Goal: Transaction & Acquisition: Obtain resource

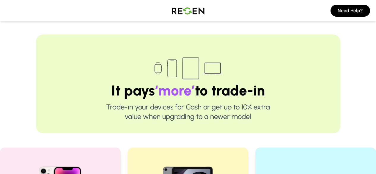
scroll to position [133, 0]
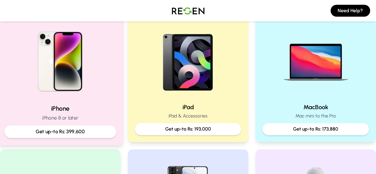
click at [72, 91] on img at bounding box center [60, 59] width 80 height 80
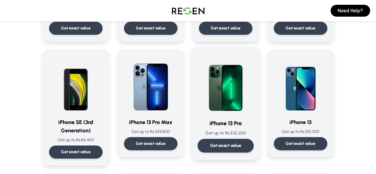
scroll to position [251, 0]
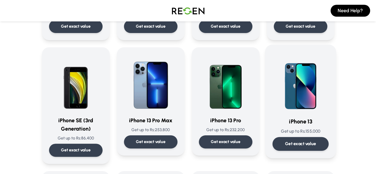
click at [329, 144] on div "Get exact value" at bounding box center [300, 144] width 56 height 14
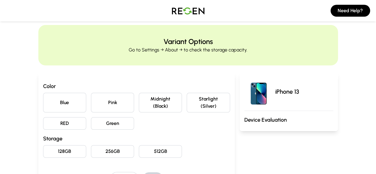
scroll to position [10, 0]
click at [43, 94] on button "Blue" at bounding box center [64, 102] width 43 height 20
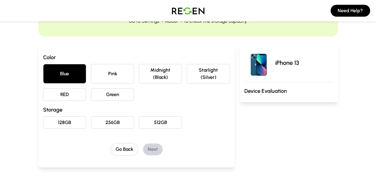
scroll to position [39, 0]
click at [44, 116] on button "128GB" at bounding box center [64, 122] width 43 height 12
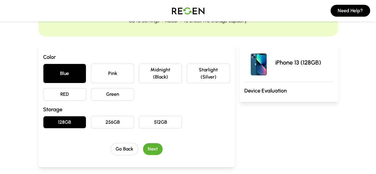
click at [143, 143] on button "Next" at bounding box center [153, 149] width 20 height 12
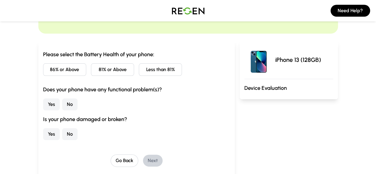
scroll to position [42, 0]
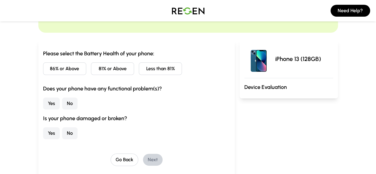
click at [43, 69] on button "86% or Above" at bounding box center [64, 68] width 43 height 12
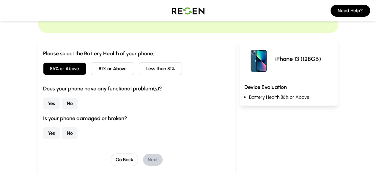
click at [62, 104] on button "No" at bounding box center [69, 104] width 15 height 12
click at [62, 135] on button "No" at bounding box center [69, 133] width 15 height 12
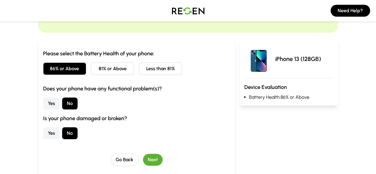
click at [143, 161] on button "Next" at bounding box center [153, 160] width 20 height 12
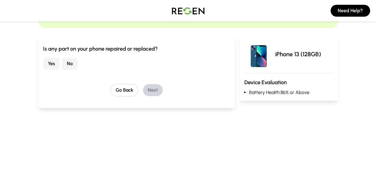
scroll to position [48, 0]
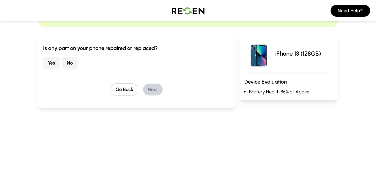
click at [62, 65] on button "No" at bounding box center [69, 63] width 15 height 12
click at [143, 92] on button "Next" at bounding box center [153, 90] width 20 height 12
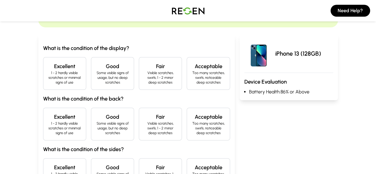
click at [96, 76] on p "Some visible signs of usage, but no deep scratches" at bounding box center [112, 77] width 33 height 14
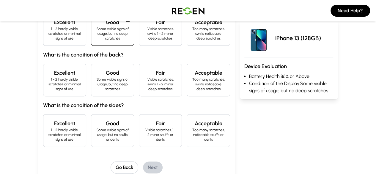
scroll to position [92, 0]
click at [58, 80] on div "Excellent 1 - 2 hardly visible scratches or minimal signs of use" at bounding box center [64, 79] width 43 height 33
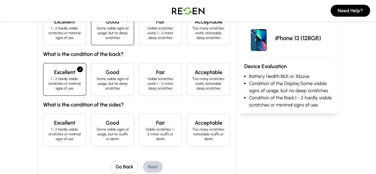
click at [58, 119] on div "Excellent 1 - 2 hardly visible scratches or minimal signs of use" at bounding box center [64, 130] width 43 height 33
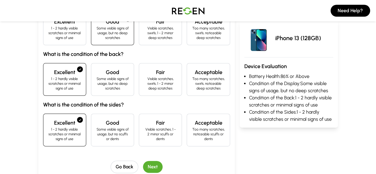
click at [143, 161] on button "Next" at bounding box center [153, 167] width 20 height 12
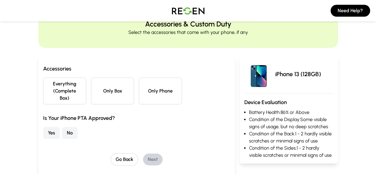
click at [157, 95] on button "Only Phone" at bounding box center [160, 91] width 43 height 27
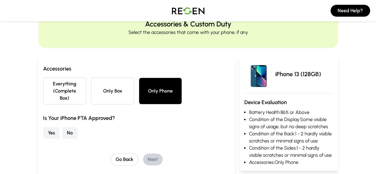
click at [62, 127] on button "No" at bounding box center [69, 133] width 15 height 12
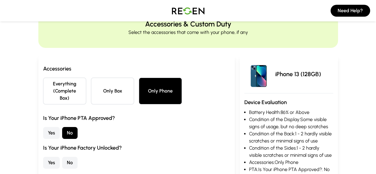
scroll to position [67, 0]
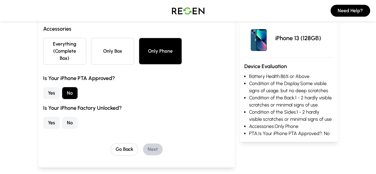
click at [43, 117] on button "Yes" at bounding box center [51, 123] width 17 height 12
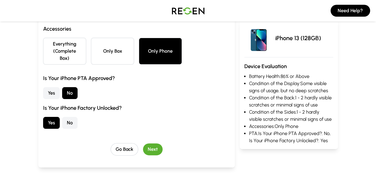
click at [146, 143] on button "Next" at bounding box center [153, 149] width 20 height 12
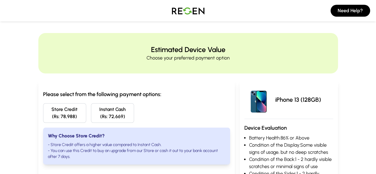
scroll to position [1, 0]
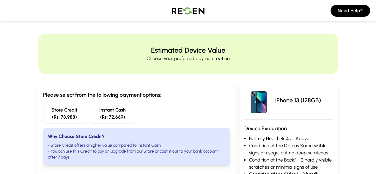
click at [92, 123] on button "Instant Cash (Rs: 72,669)" at bounding box center [112, 114] width 43 height 20
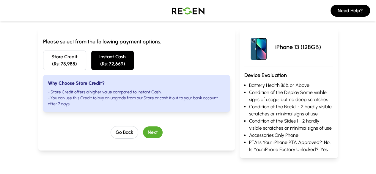
scroll to position [54, 0]
click at [143, 129] on button "Next" at bounding box center [153, 133] width 20 height 12
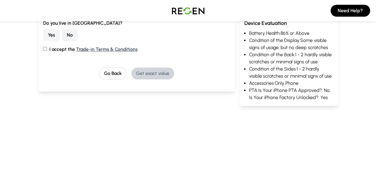
scroll to position [132, 0]
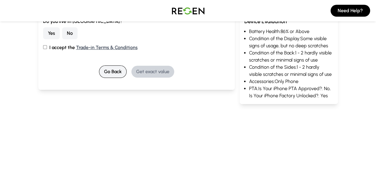
click at [99, 70] on button "Go Back" at bounding box center [113, 71] width 28 height 12
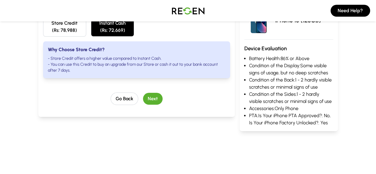
scroll to position [91, 0]
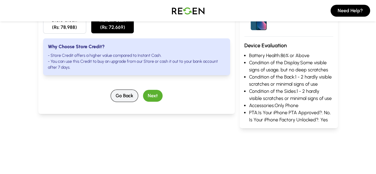
click at [117, 90] on button "Go Back" at bounding box center [125, 96] width 28 height 12
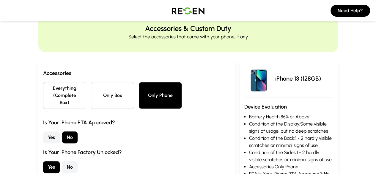
scroll to position [0, 0]
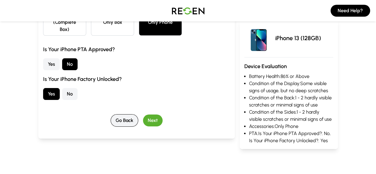
click at [117, 114] on button "Go Back" at bounding box center [125, 120] width 28 height 12
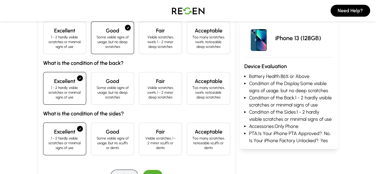
click at [111, 170] on button "Go Back" at bounding box center [125, 176] width 28 height 12
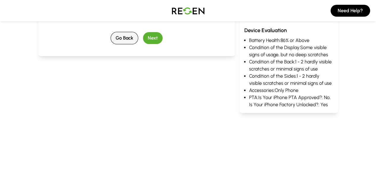
scroll to position [99, 0]
click at [111, 36] on button "Go Back" at bounding box center [125, 38] width 28 height 12
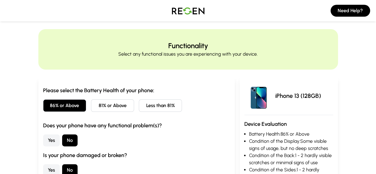
scroll to position [0, 0]
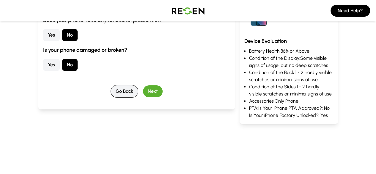
click at [114, 86] on button "Go Back" at bounding box center [125, 91] width 28 height 12
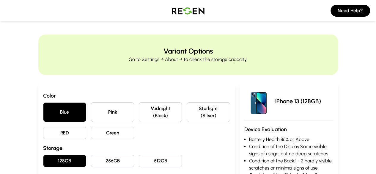
click at [183, 8] on img at bounding box center [188, 10] width 42 height 17
